Goal: Task Accomplishment & Management: Use online tool/utility

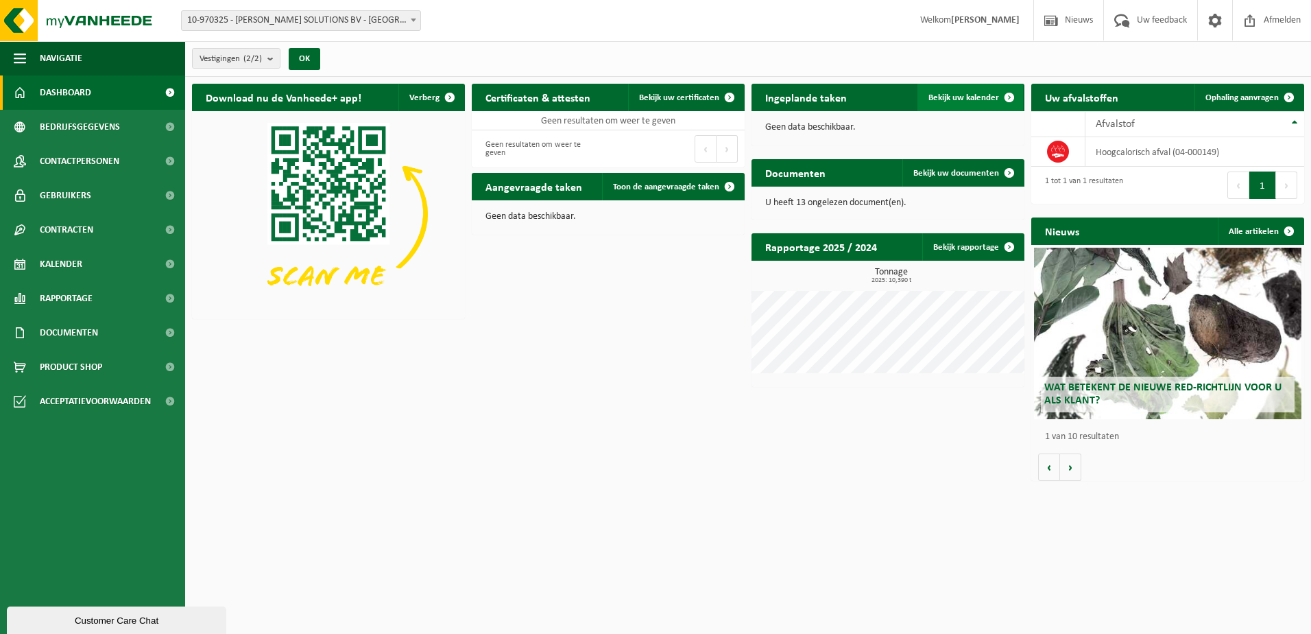
click at [960, 98] on span "Bekijk uw kalender" at bounding box center [963, 97] width 71 height 9
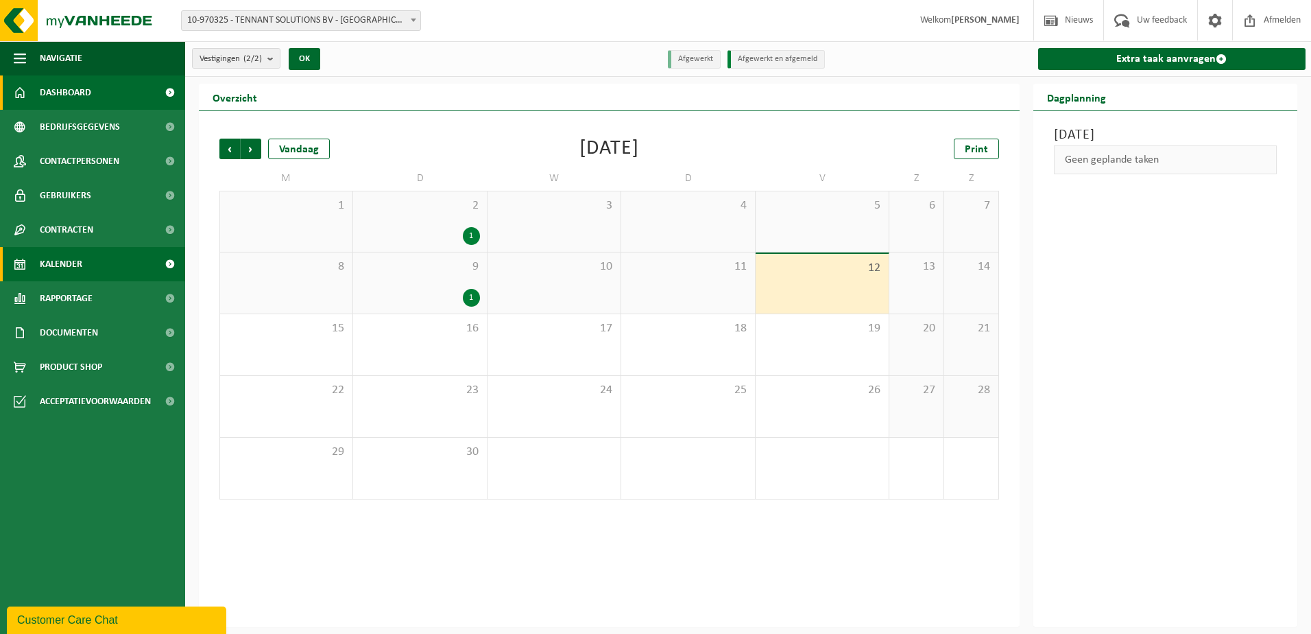
click at [65, 84] on span "Dashboard" at bounding box center [65, 92] width 51 height 34
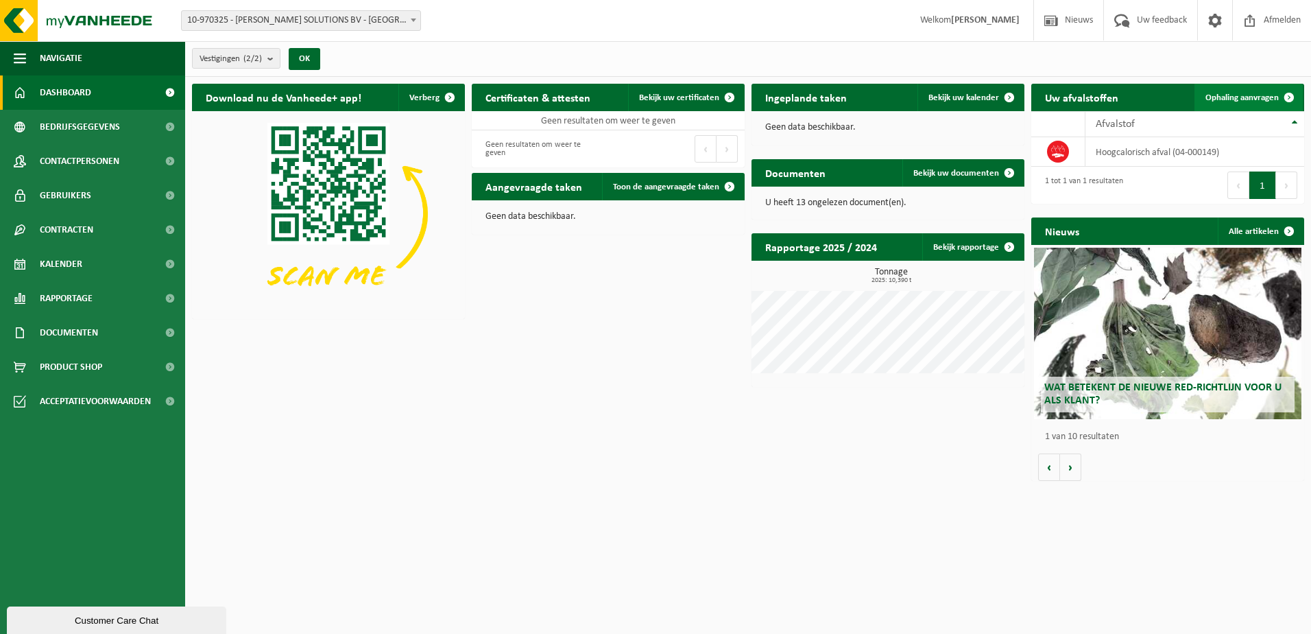
click at [1276, 96] on span at bounding box center [1288, 97] width 27 height 27
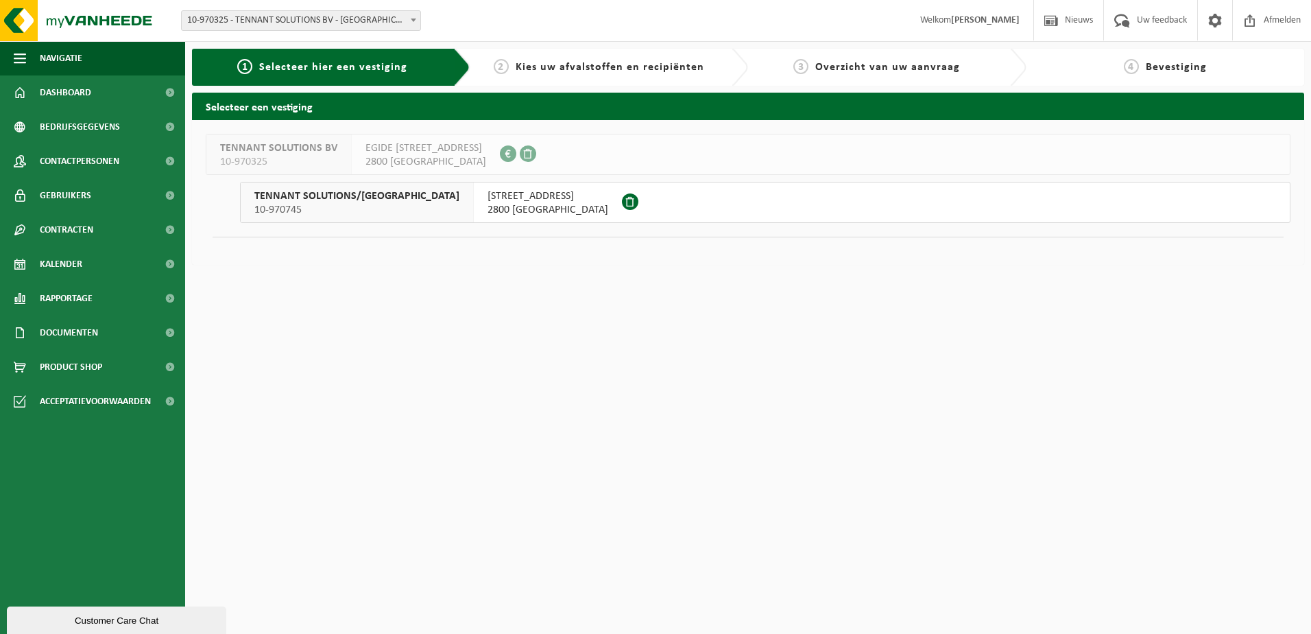
drag, startPoint x: 483, startPoint y: 208, endPoint x: 487, endPoint y: 217, distance: 9.2
click at [487, 208] on span "2800 MECHELEN" at bounding box center [547, 210] width 121 height 14
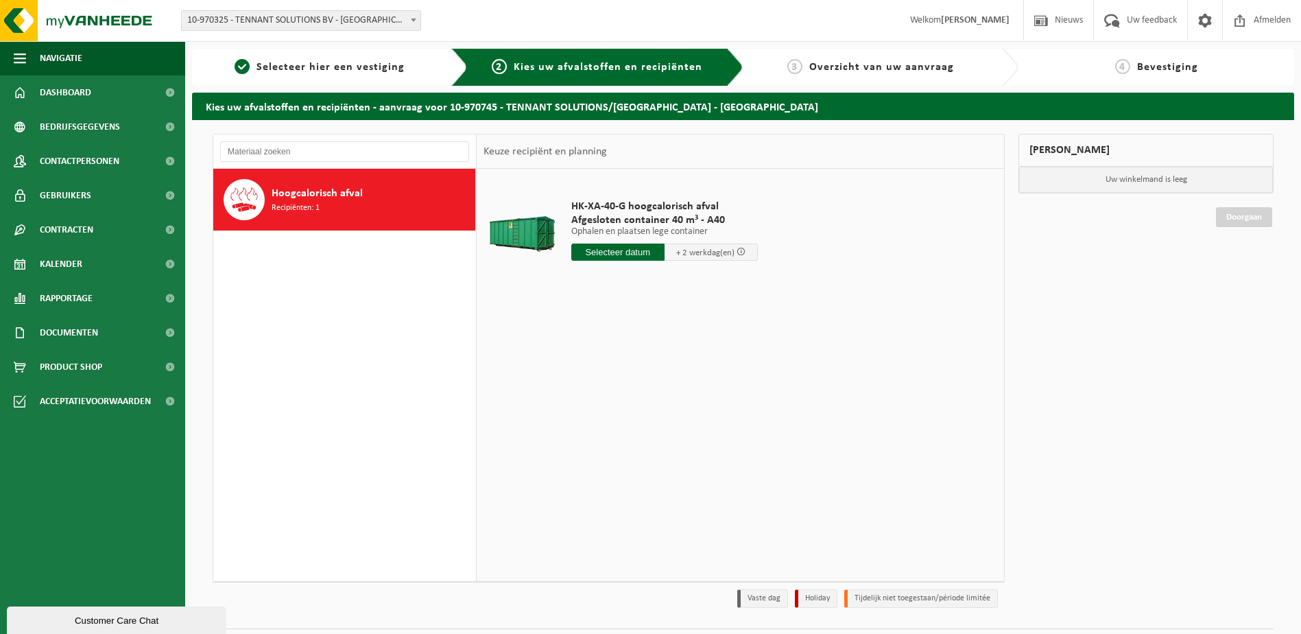
click at [625, 254] on input "text" at bounding box center [617, 251] width 93 height 17
click at [583, 374] on div "15" at bounding box center [584, 374] width 24 height 22
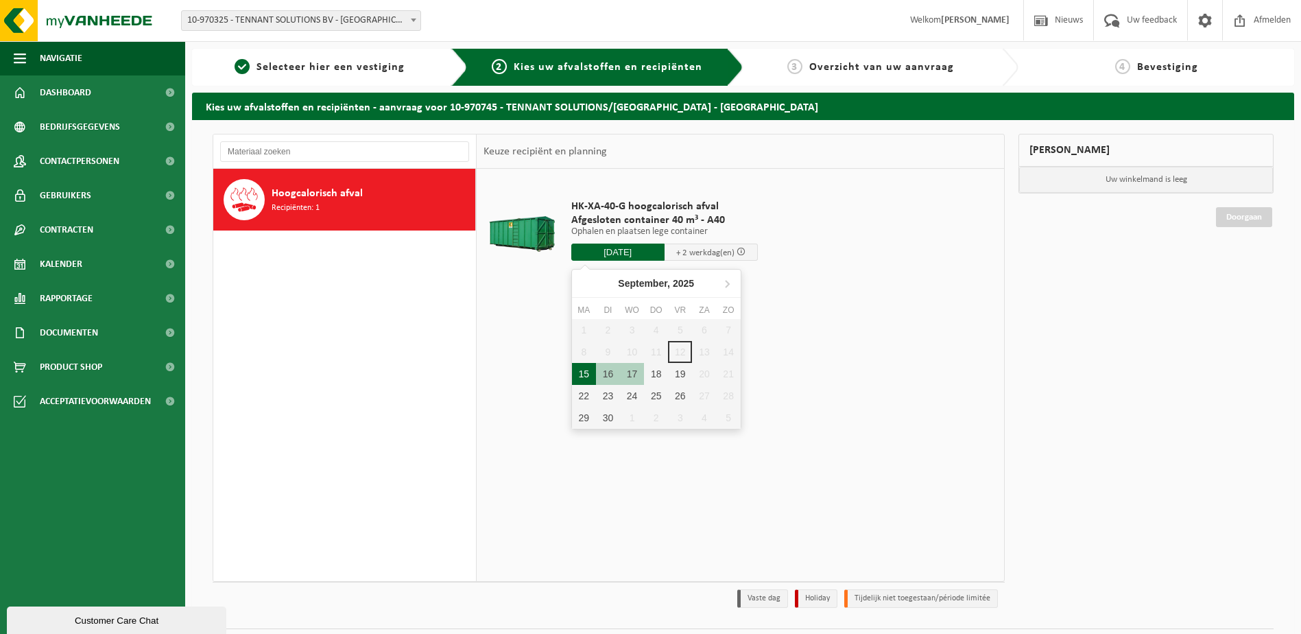
type input "Van 2025-09-15"
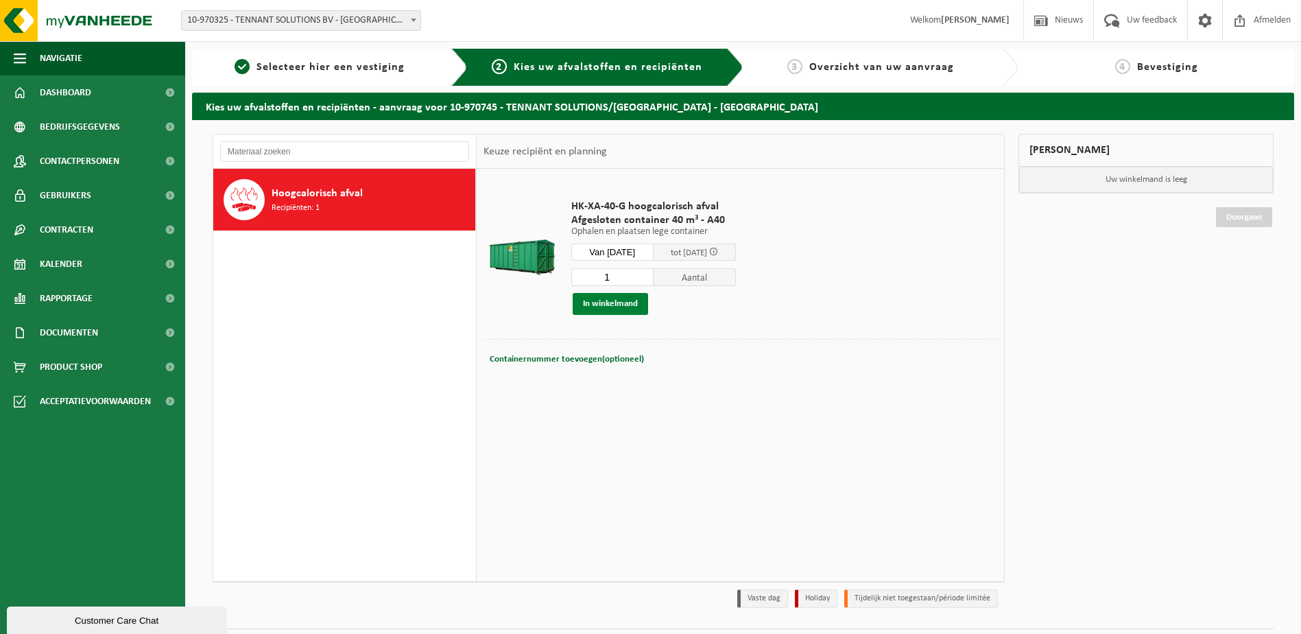
click at [618, 301] on button "In winkelmand" at bounding box center [609, 304] width 75 height 22
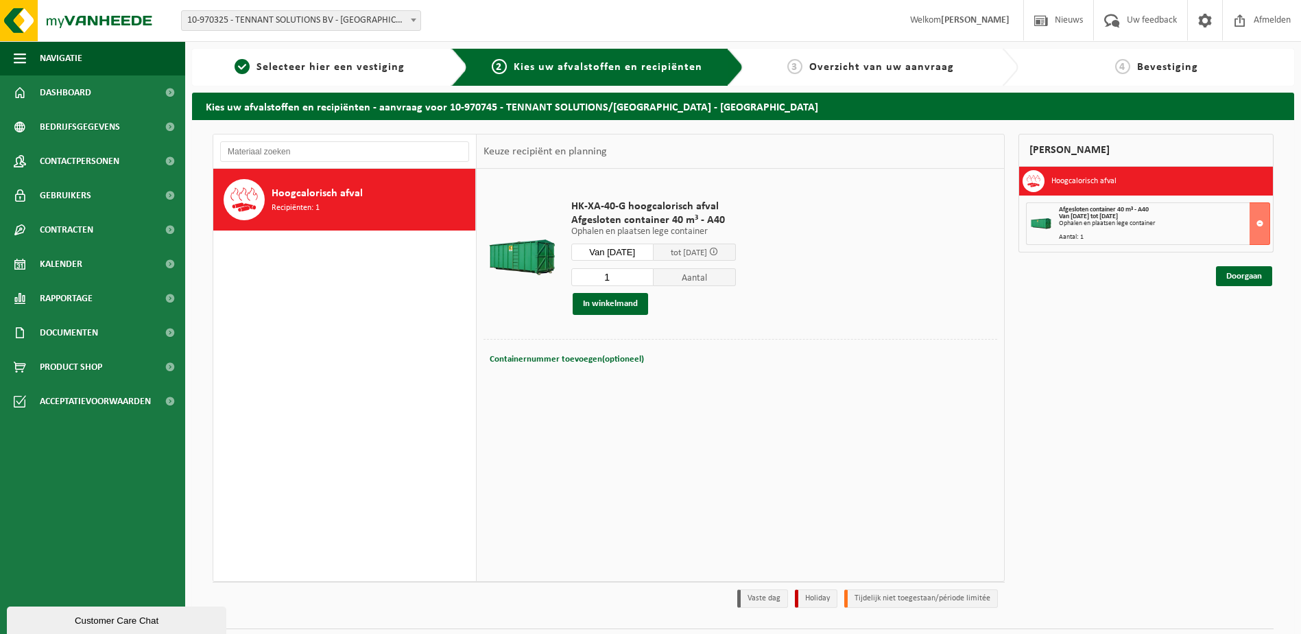
drag, startPoint x: 1248, startPoint y: 278, endPoint x: 1256, endPoint y: 286, distance: 10.7
click at [1248, 278] on link "Doorgaan" at bounding box center [1244, 276] width 56 height 20
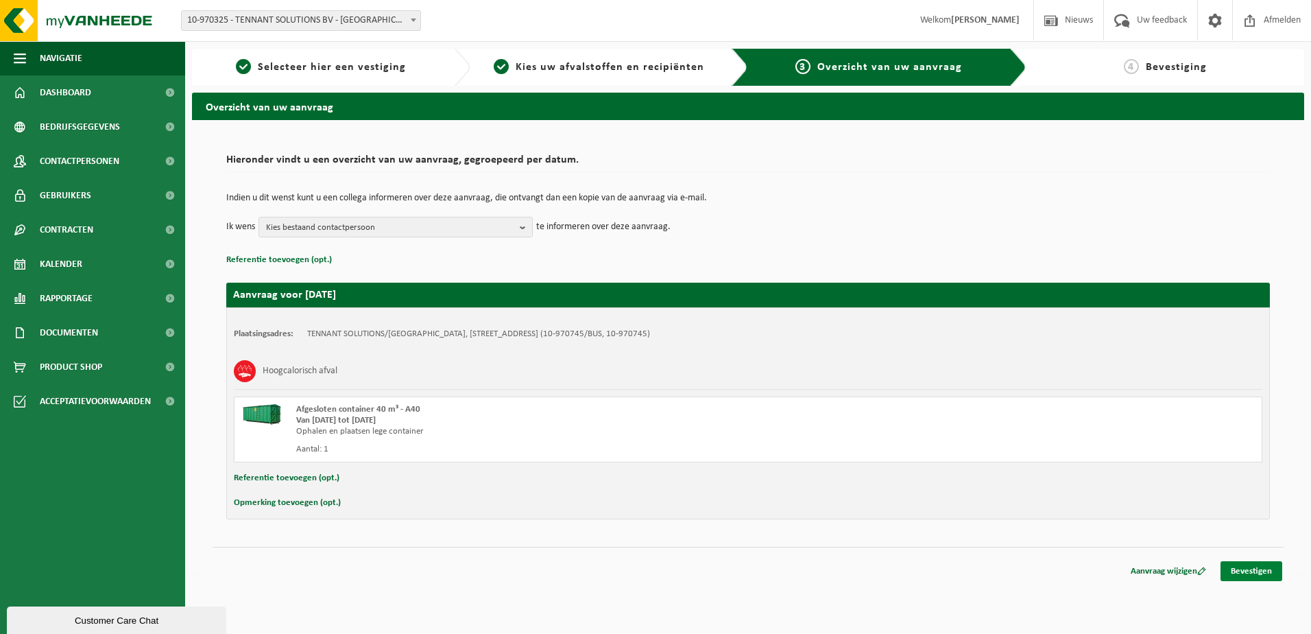
click at [1248, 566] on link "Bevestigen" at bounding box center [1251, 571] width 62 height 20
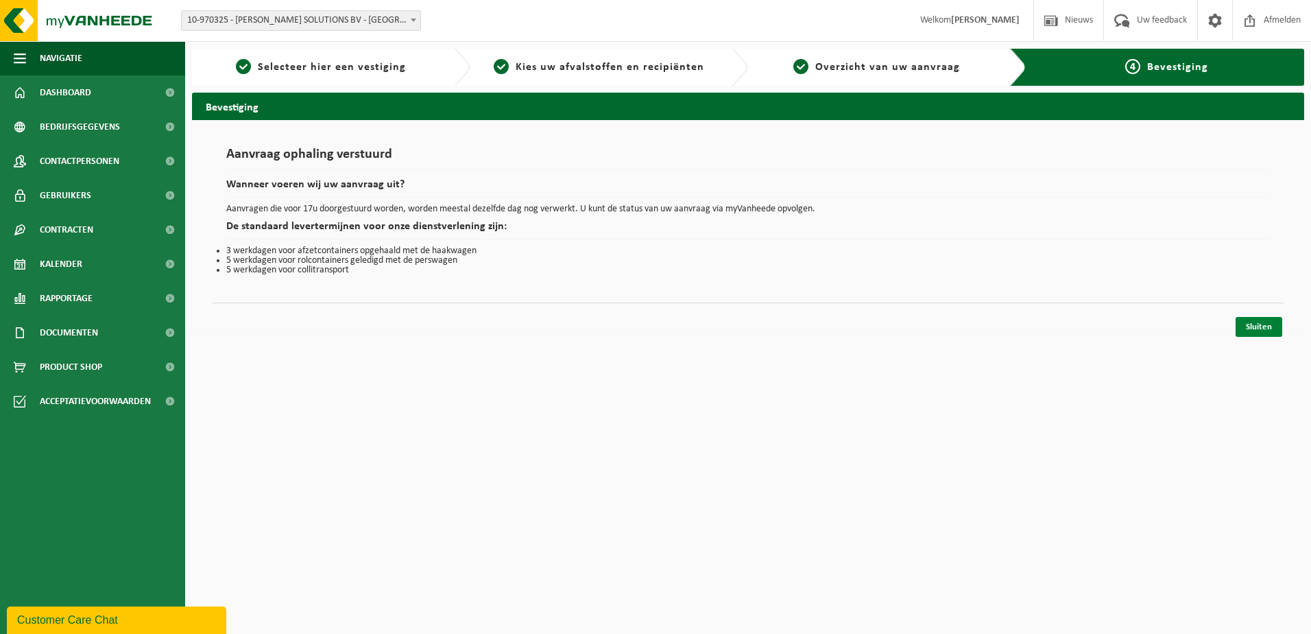
drag, startPoint x: 1253, startPoint y: 322, endPoint x: 1255, endPoint y: 337, distance: 14.5
click at [1253, 322] on link "Sluiten" at bounding box center [1258, 327] width 47 height 20
